Goal: Book appointment/travel/reservation

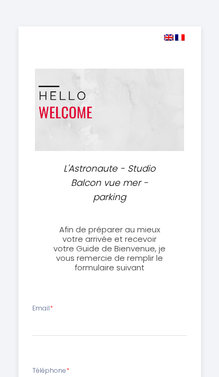
select select
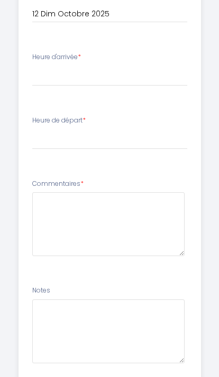
scroll to position [510, 0]
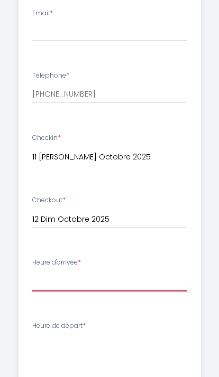
click at [134, 273] on select "16:00 16:30 17:00 17:30 18:00 18:30 19:00 19:30 20:00 20:30 21:00 21:30 22:00 2…" at bounding box center [109, 282] width 155 height 20
click at [145, 274] on select "16:00 16:30 17:00 17:30 18:00 18:30 19:00 19:30 20:00 20:30 21:00 21:30 22:00 2…" at bounding box center [109, 281] width 155 height 20
select select "16:00"
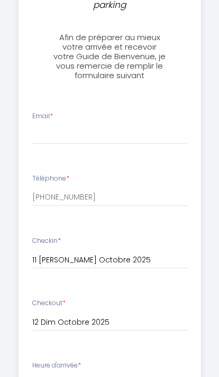
scroll to position [191, 0]
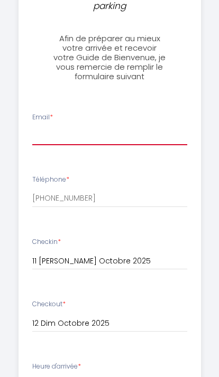
click at [43, 128] on input "Email *" at bounding box center [109, 136] width 155 height 19
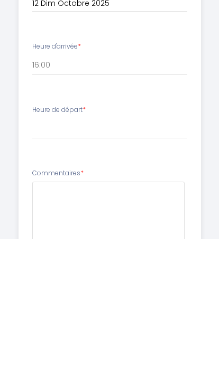
type input "[EMAIL_ADDRESS][DOMAIN_NAME]"
click at [38, 257] on select "00:00 00:30 01:00 01:30 02:00 02:30 03:00 03:30 04:00 04:30 05:00 05:30 06:00 0…" at bounding box center [109, 267] width 155 height 20
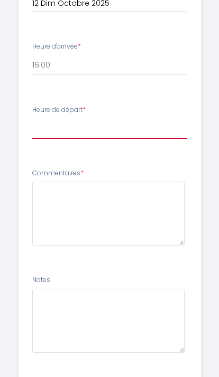
select select "11:00"
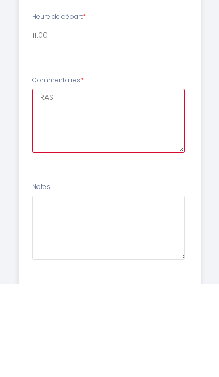
type textarea "RAS"
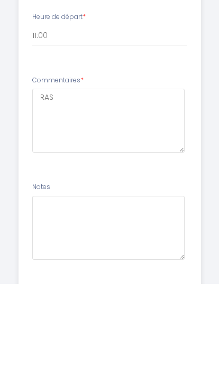
scroll to position [510, 0]
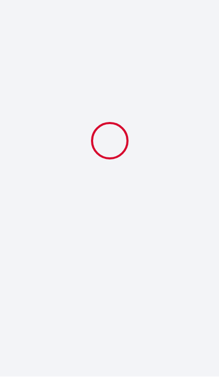
select select "11:00"
